Goal: Use online tool/utility: Utilize a website feature to perform a specific function

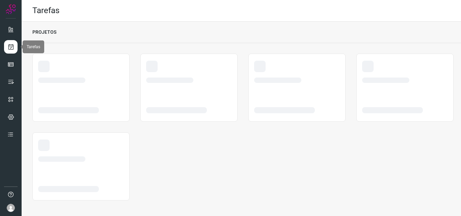
scroll to position [1, 0]
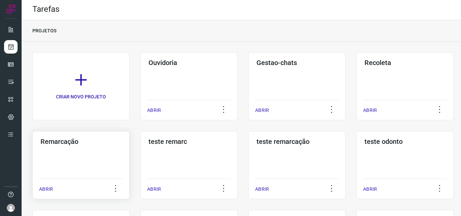
click at [95, 146] on div "Remarcação ABRIR" at bounding box center [80, 165] width 97 height 68
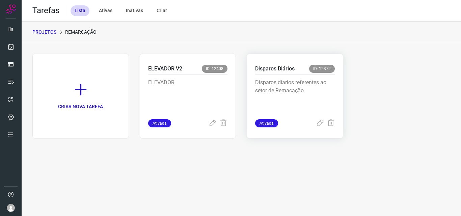
click at [298, 90] on p "Disparos diarios referentes ao setor de Remacação" at bounding box center [295, 96] width 80 height 34
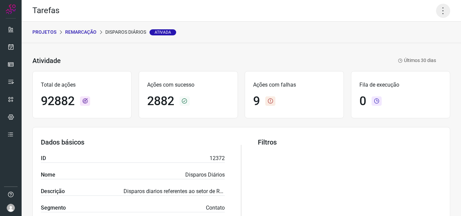
click at [440, 14] on icon at bounding box center [443, 11] width 14 height 14
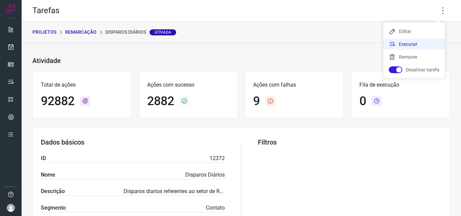
click at [420, 44] on li "Executar" at bounding box center [413, 44] width 61 height 11
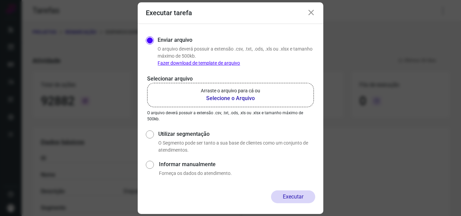
click at [227, 100] on b "Selecione o Arquivo" at bounding box center [230, 98] width 59 height 8
click at [0, 0] on input "Arraste o arquivo para cá ou Selecione o Arquivo" at bounding box center [0, 0] width 0 height 0
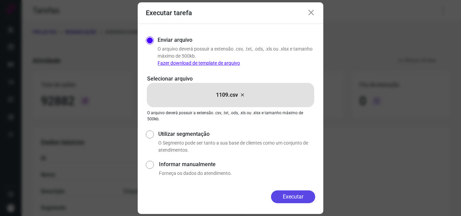
click at [306, 196] on button "Executar" at bounding box center [293, 197] width 44 height 13
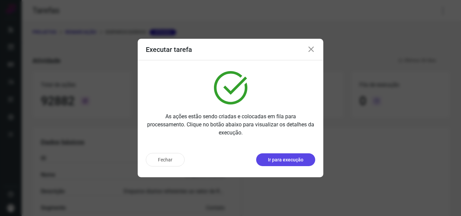
click at [272, 162] on p "Ir para execução" at bounding box center [285, 160] width 35 height 7
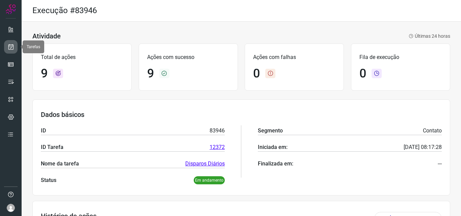
click at [11, 47] on icon at bounding box center [10, 47] width 7 height 7
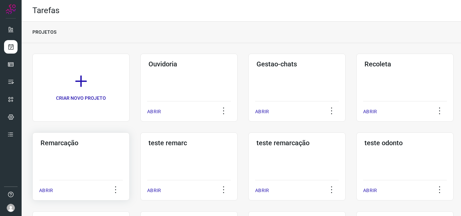
click at [65, 157] on div "Remarcação ABRIR" at bounding box center [80, 167] width 97 height 68
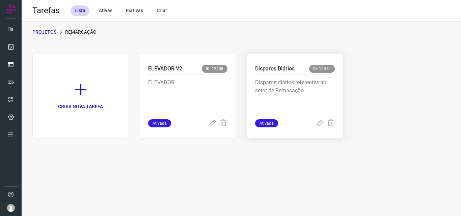
click at [302, 73] on div "Disparos Diários ID: 12372" at bounding box center [295, 70] width 80 height 10
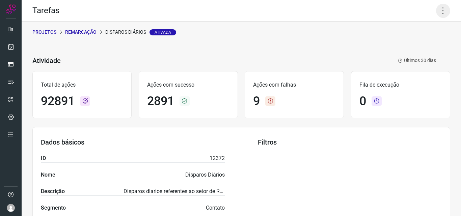
click at [439, 10] on icon at bounding box center [443, 11] width 14 height 14
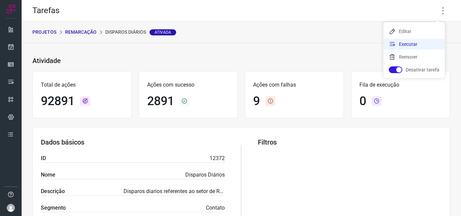
click at [411, 44] on li "Executar" at bounding box center [413, 44] width 61 height 11
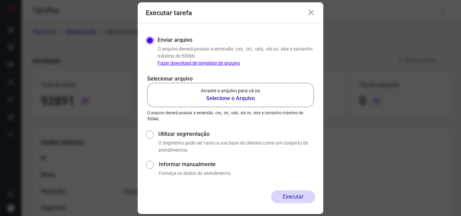
click at [246, 98] on b "Selecione o Arquivo" at bounding box center [230, 98] width 59 height 8
click at [0, 0] on input "Arraste o arquivo para cá ou Selecione o Arquivo" at bounding box center [0, 0] width 0 height 0
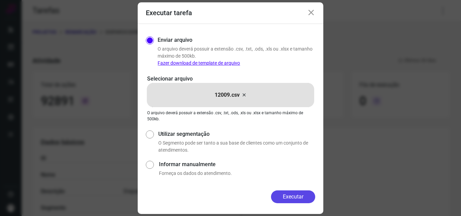
click at [294, 197] on button "Executar" at bounding box center [293, 197] width 44 height 13
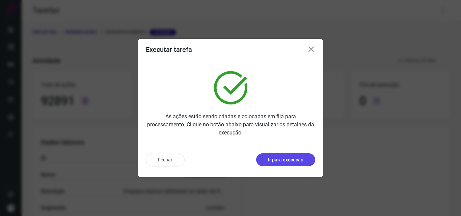
click at [291, 162] on p "Ir para execução" at bounding box center [285, 160] width 35 height 7
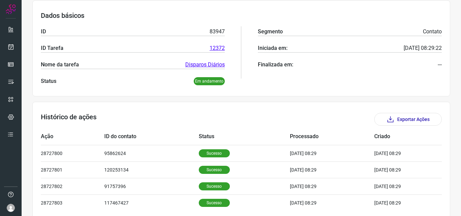
scroll to position [128, 0]
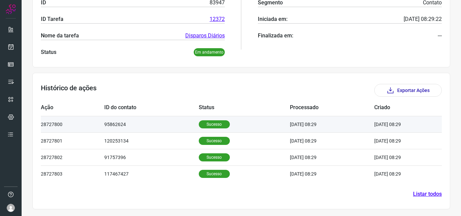
click at [210, 122] on p "Sucesso" at bounding box center [214, 124] width 31 height 8
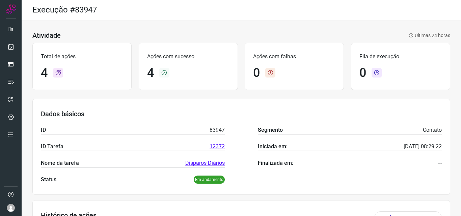
scroll to position [0, 0]
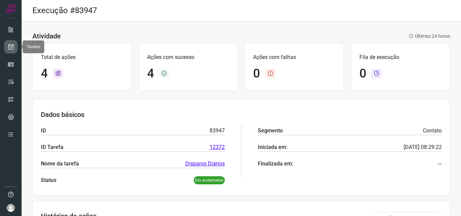
click at [8, 49] on icon at bounding box center [10, 47] width 7 height 7
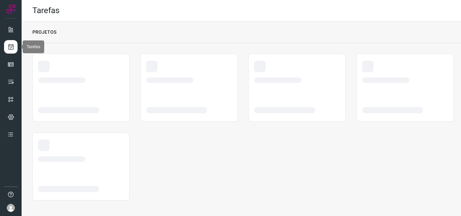
click at [8, 49] on icon at bounding box center [10, 47] width 7 height 7
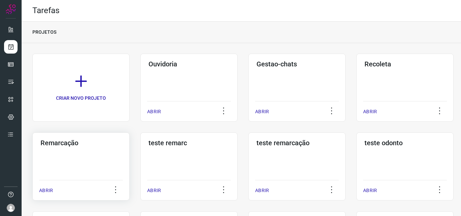
click at [67, 161] on div "Remarcação ABRIR" at bounding box center [80, 167] width 97 height 68
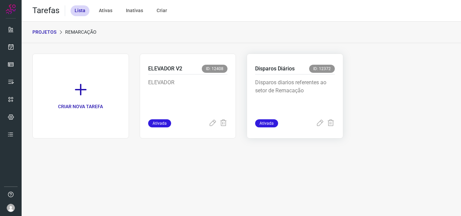
click at [296, 94] on p "Disparos diarios referentes ao setor de Remacação" at bounding box center [295, 96] width 80 height 34
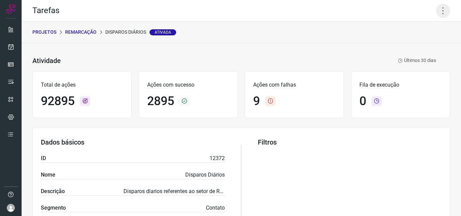
click at [436, 10] on icon at bounding box center [443, 11] width 14 height 14
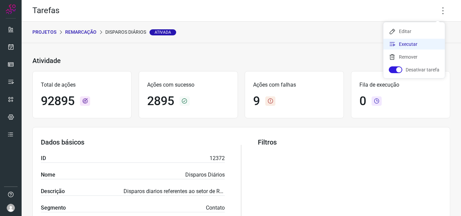
click at [416, 45] on li "Executar" at bounding box center [413, 44] width 61 height 11
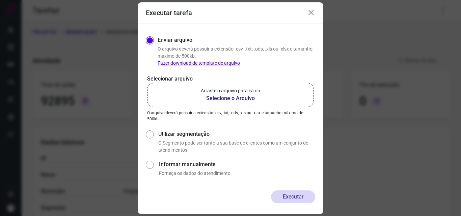
click at [249, 96] on b "Selecione o Arquivo" at bounding box center [230, 98] width 59 height 8
click at [0, 0] on input "Arraste o arquivo para cá ou Selecione o Arquivo" at bounding box center [0, 0] width 0 height 0
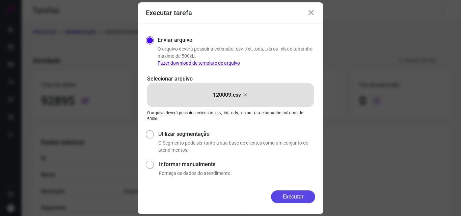
click at [296, 198] on button "Executar" at bounding box center [293, 197] width 44 height 13
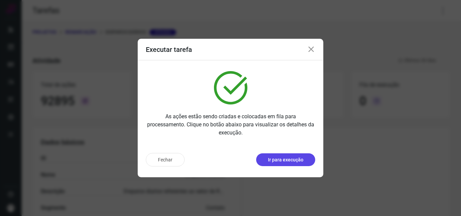
click at [283, 161] on p "Ir para execução" at bounding box center [285, 160] width 35 height 7
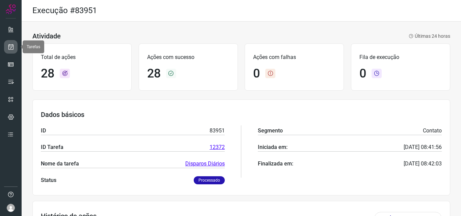
click at [11, 49] on icon at bounding box center [10, 47] width 7 height 7
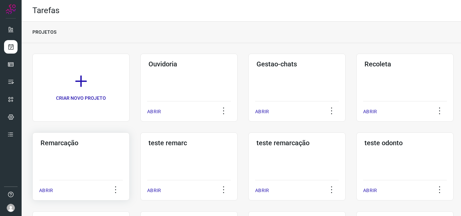
click at [89, 153] on div "Remarcação ABRIR" at bounding box center [80, 167] width 97 height 68
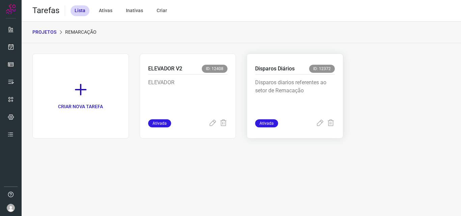
click at [296, 93] on p "Disparos diarios referentes ao setor de Remacação" at bounding box center [295, 96] width 80 height 34
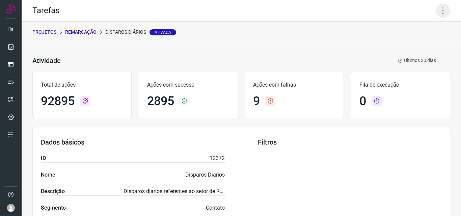
click at [441, 11] on icon at bounding box center [443, 11] width 14 height 14
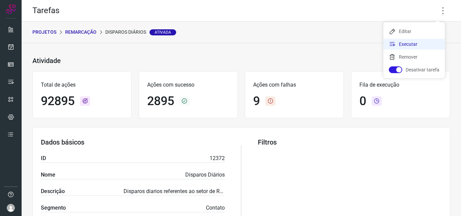
click at [414, 45] on li "Executar" at bounding box center [413, 44] width 61 height 11
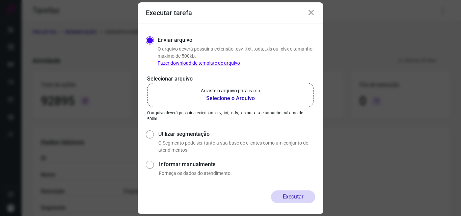
click at [233, 97] on b "Selecione o Arquivo" at bounding box center [230, 98] width 59 height 8
click at [0, 0] on input "Arraste o arquivo para cá ou Selecione o Arquivo" at bounding box center [0, 0] width 0 height 0
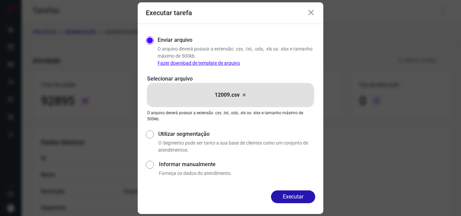
click at [297, 195] on button "Executar" at bounding box center [293, 197] width 44 height 13
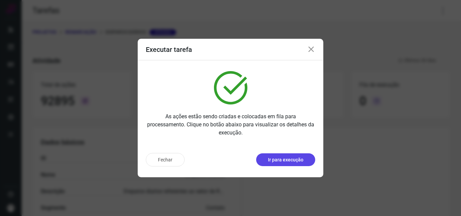
click at [279, 162] on p "Ir para execução" at bounding box center [285, 160] width 35 height 7
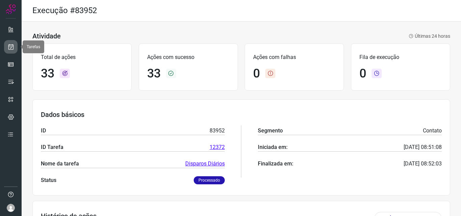
click at [16, 50] on link at bounding box center [10, 46] width 13 height 13
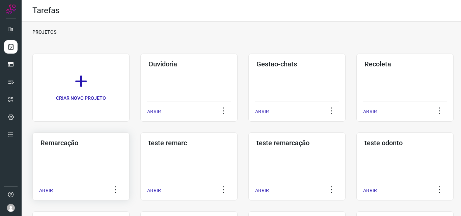
click at [78, 166] on div "Remarcação ABRIR" at bounding box center [80, 167] width 97 height 68
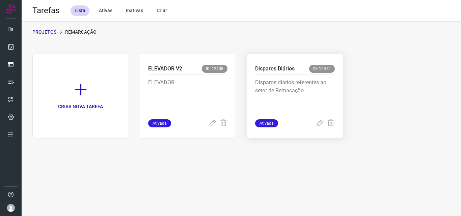
click at [283, 81] on p "Disparos diarios referentes ao setor de Remacação" at bounding box center [295, 96] width 80 height 34
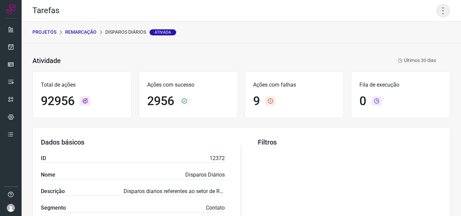
click at [436, 12] on icon at bounding box center [443, 11] width 14 height 14
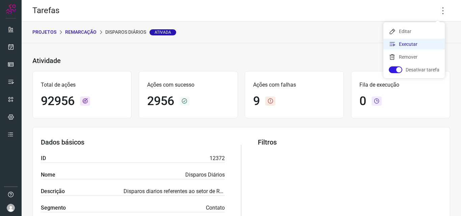
click at [406, 42] on li "Executar" at bounding box center [413, 44] width 61 height 11
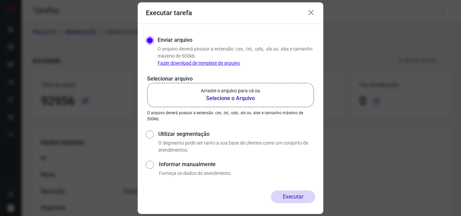
click at [226, 95] on b "Selecione o Arquivo" at bounding box center [230, 98] width 59 height 8
click at [0, 0] on input "Arraste o arquivo para cá ou Selecione o Arquivo" at bounding box center [0, 0] width 0 height 0
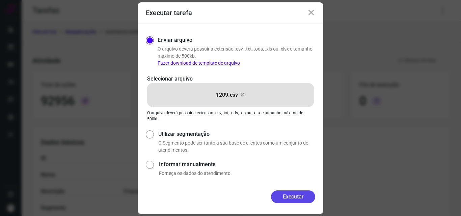
click at [298, 198] on button "Executar" at bounding box center [293, 197] width 44 height 13
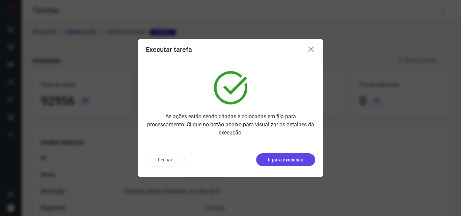
click at [299, 155] on button "Ir para execução" at bounding box center [285, 159] width 59 height 13
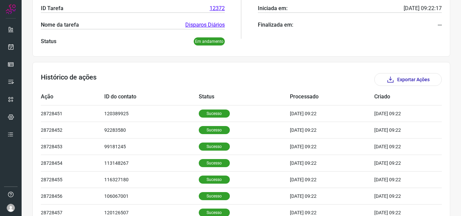
scroll to position [140, 0]
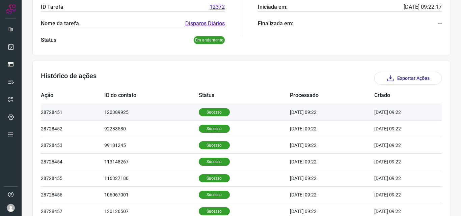
click at [211, 106] on td "Sucesso" at bounding box center [244, 112] width 91 height 17
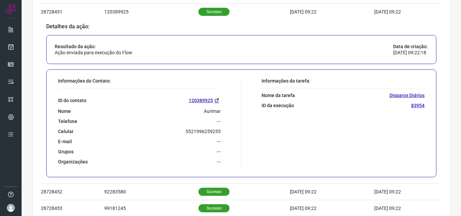
scroll to position [242, 0]
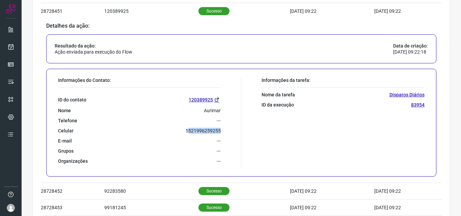
drag, startPoint x: 186, startPoint y: 129, endPoint x: 222, endPoint y: 130, distance: 36.8
click at [222, 130] on div "Informações do Contato: ID do contato [PHONE_NUMBER] Nome Aurimar Telefone --- …" at bounding box center [148, 122] width 187 height 91
click at [222, 129] on div "Informações do Contato: ID do contato 120389925 Nome Aurimar Telefone --- Celul…" at bounding box center [148, 122] width 187 height 91
drag, startPoint x: 197, startPoint y: 131, endPoint x: 224, endPoint y: 131, distance: 27.3
click at [225, 131] on div "Informações do Contato: ID do contato 120389925 Nome Aurimar Telefone --- Celul…" at bounding box center [148, 122] width 187 height 91
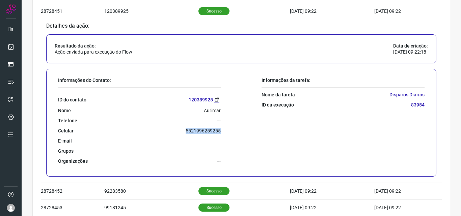
copy p "5521996259255"
click at [14, 48] on icon at bounding box center [10, 47] width 7 height 7
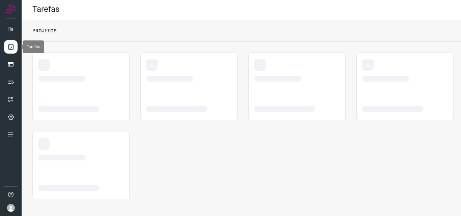
scroll to position [1, 0]
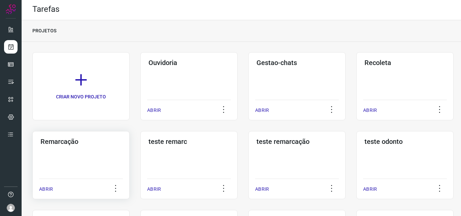
click at [61, 146] on div "Remarcação ABRIR" at bounding box center [80, 165] width 97 height 68
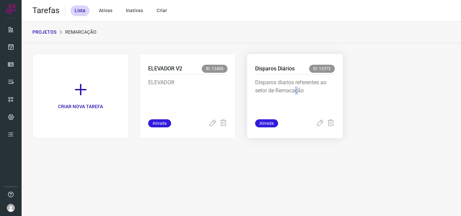
click at [299, 92] on p "Disparos diarios referentes ao setor de Remacação" at bounding box center [295, 96] width 80 height 34
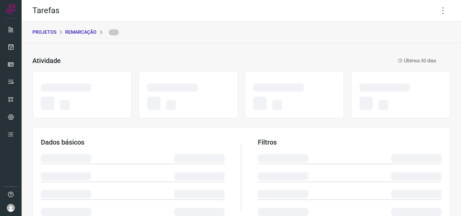
click at [438, 18] on icon at bounding box center [443, 11] width 14 height 14
click at [440, 16] on icon at bounding box center [443, 11] width 14 height 14
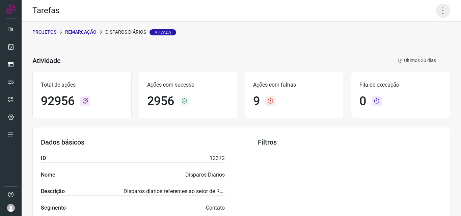
click at [437, 10] on icon at bounding box center [443, 11] width 14 height 14
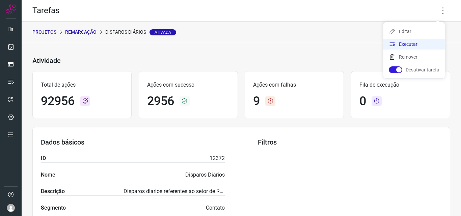
drag, startPoint x: 425, startPoint y: 46, endPoint x: 427, endPoint y: 49, distance: 3.6
click at [425, 46] on li "Executar" at bounding box center [413, 44] width 61 height 11
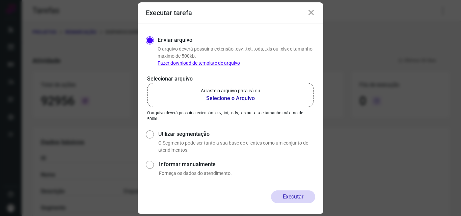
click at [223, 99] on b "Selecione o Arquivo" at bounding box center [230, 98] width 59 height 8
click at [0, 0] on input "Arraste o arquivo para cá ou Selecione o Arquivo" at bounding box center [0, 0] width 0 height 0
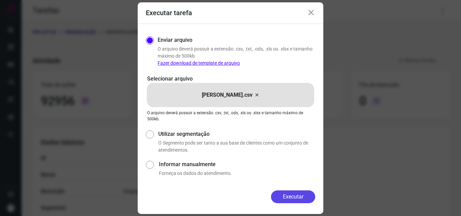
click at [285, 199] on button "Executar" at bounding box center [293, 197] width 44 height 13
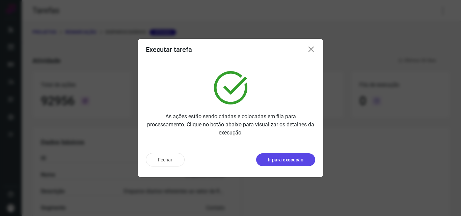
click at [296, 160] on p "Ir para execução" at bounding box center [285, 160] width 35 height 7
